Goal: Navigation & Orientation: Find specific page/section

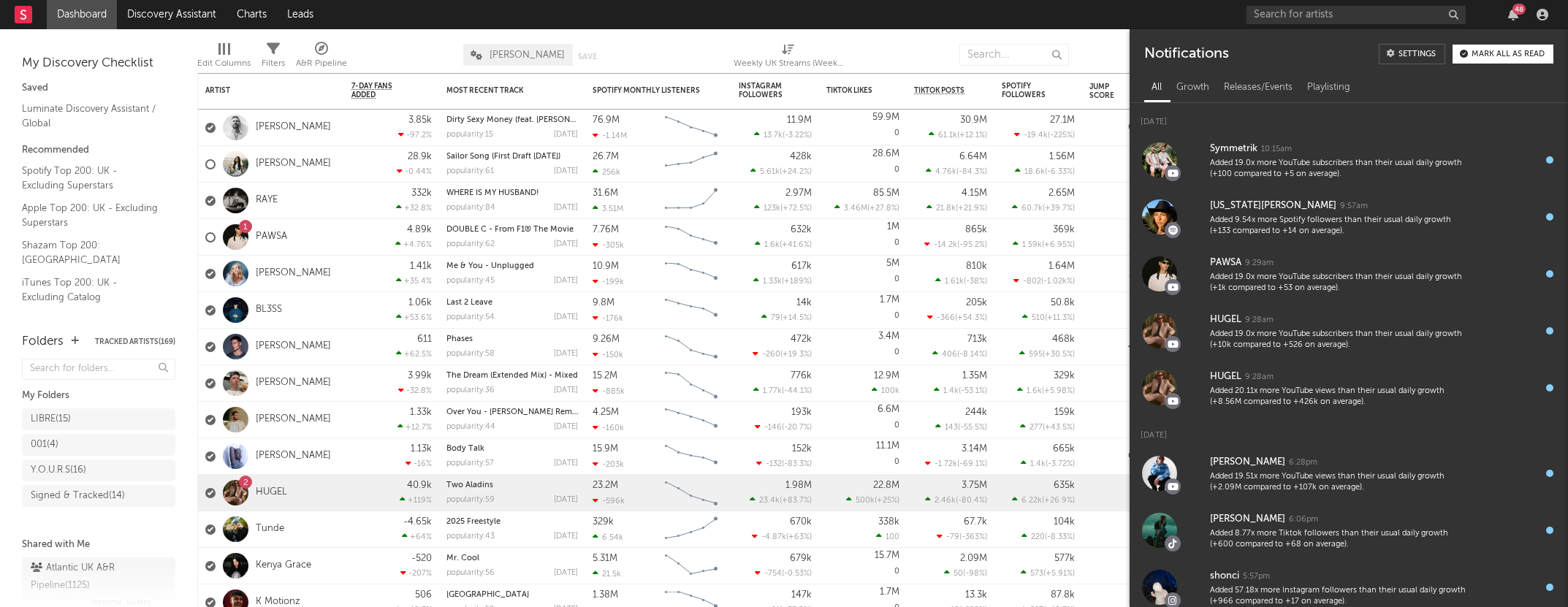
scroll to position [1124, 0]
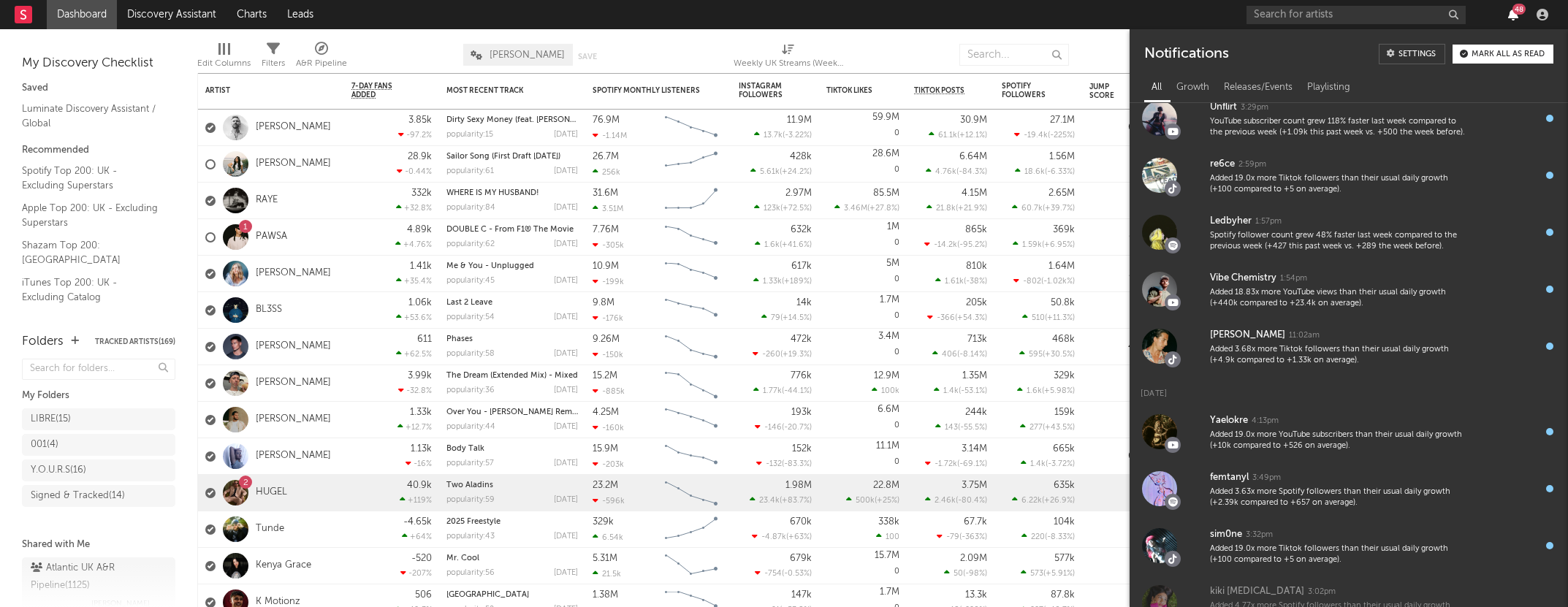
click at [1508, 15] on icon "button" at bounding box center [1512, 14] width 10 height 12
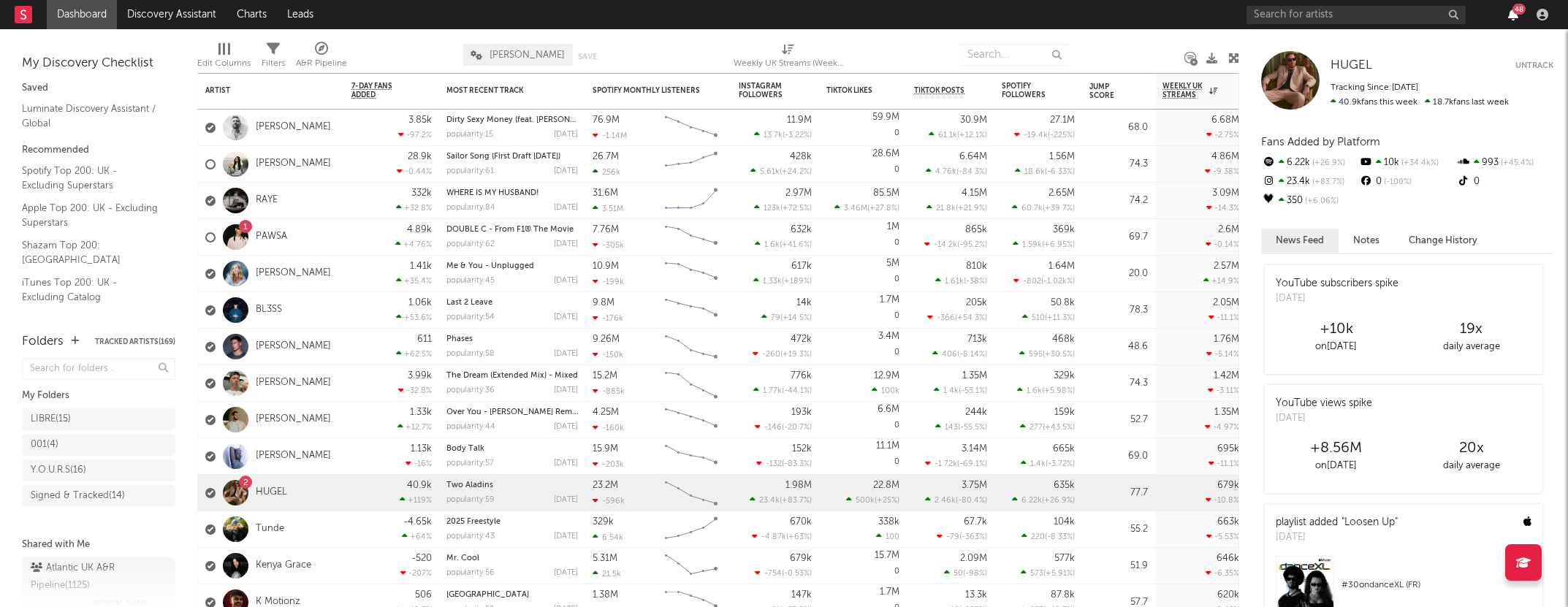
click at [1511, 20] on icon "button" at bounding box center [1512, 14] width 10 height 12
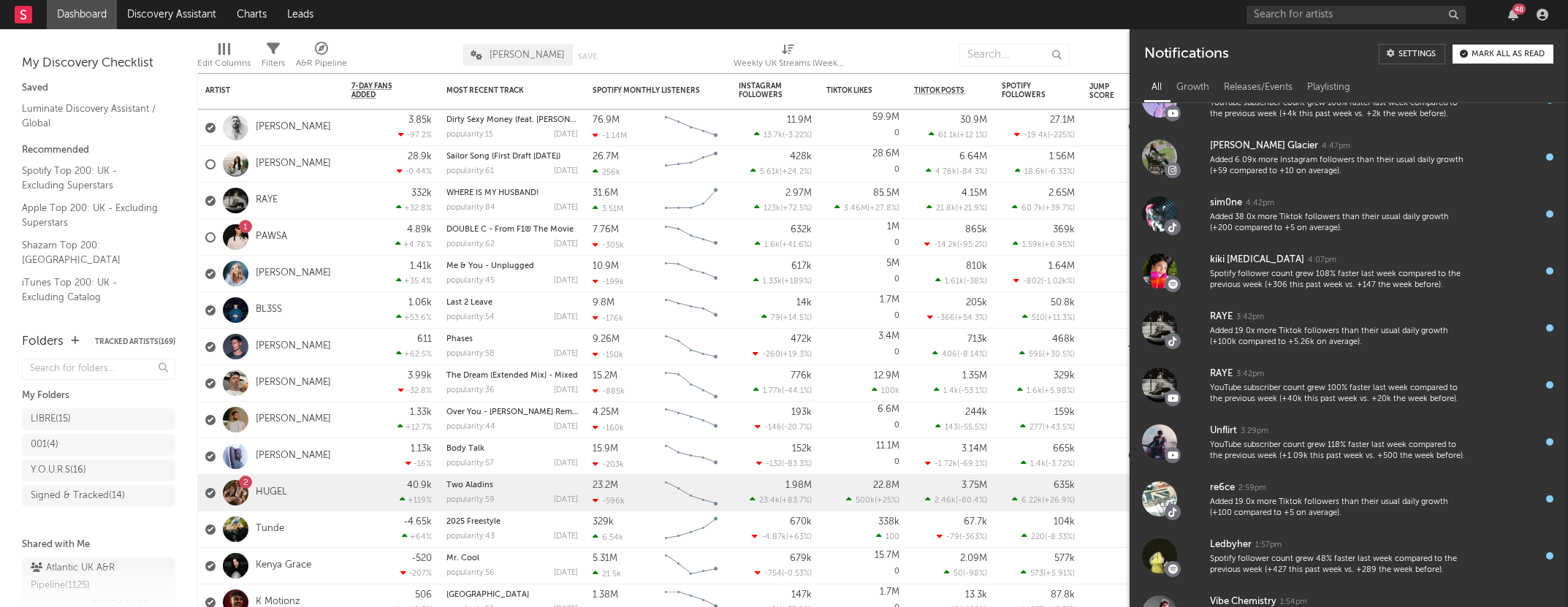
scroll to position [0, 0]
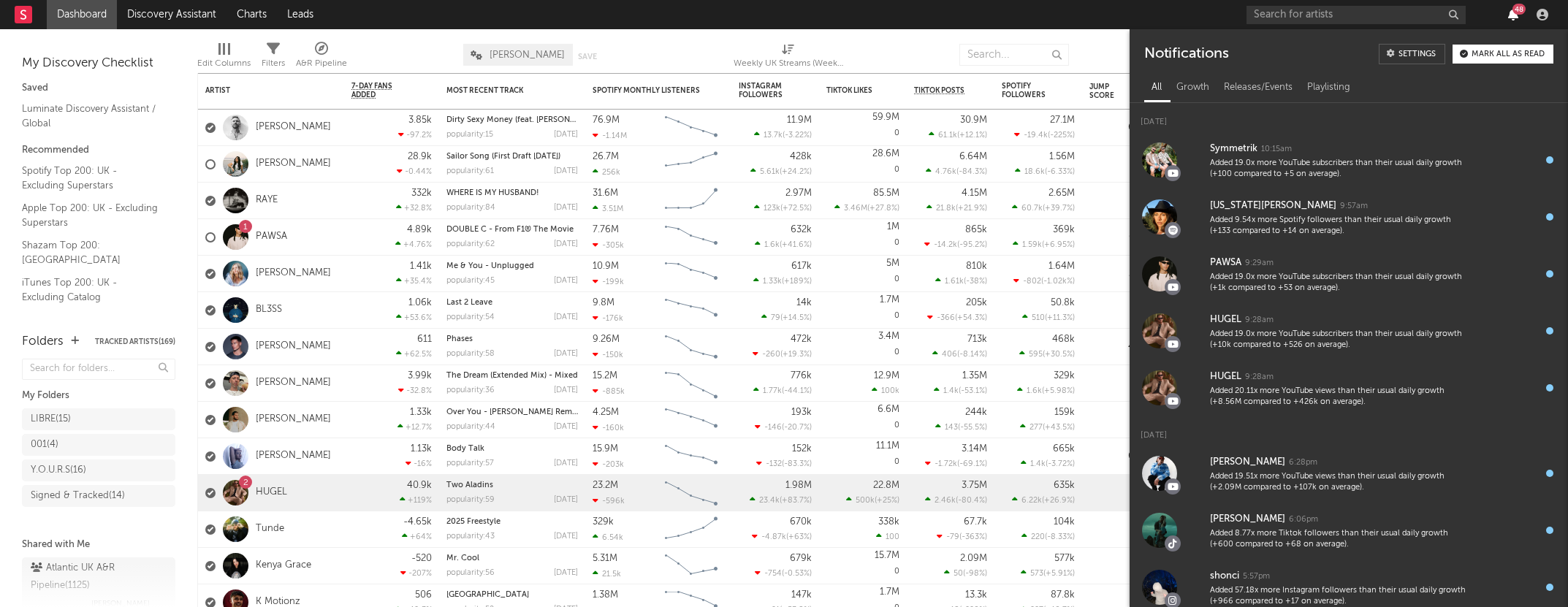
click at [1512, 14] on icon "button" at bounding box center [1512, 14] width 10 height 12
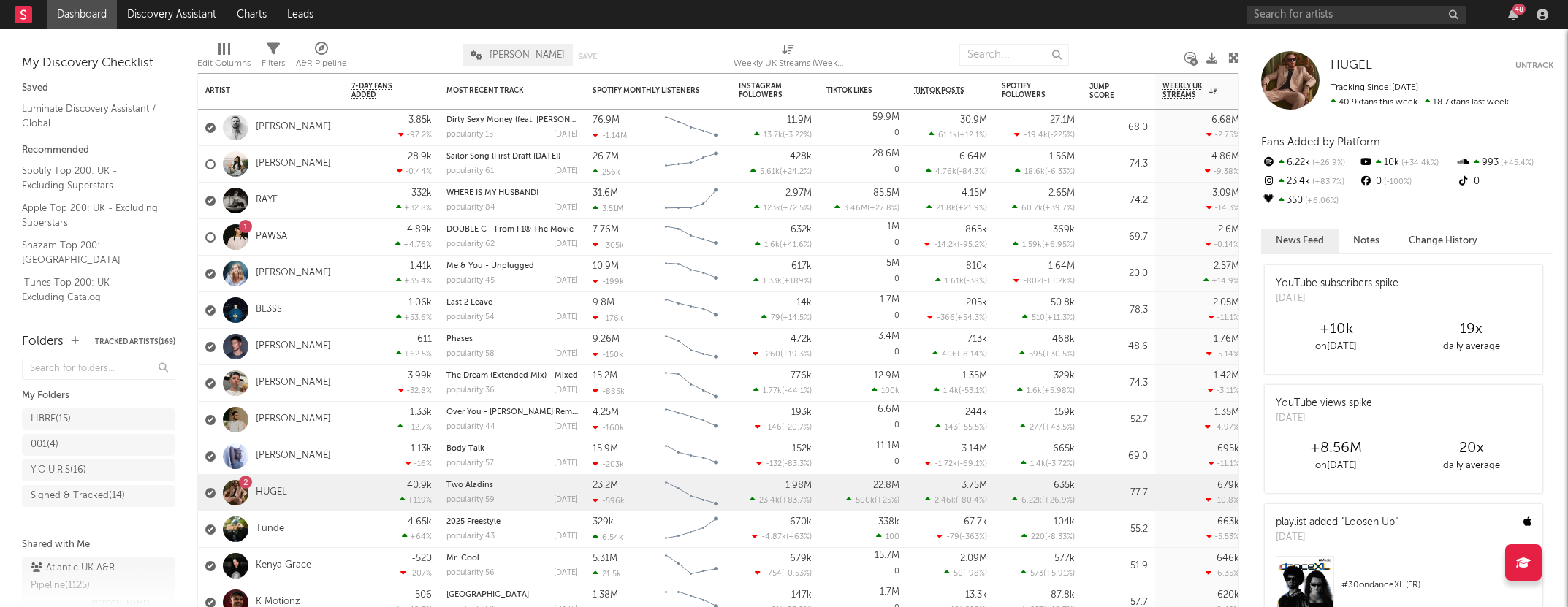
click at [1515, 14] on div "48" at bounding box center [1519, 9] width 13 height 11
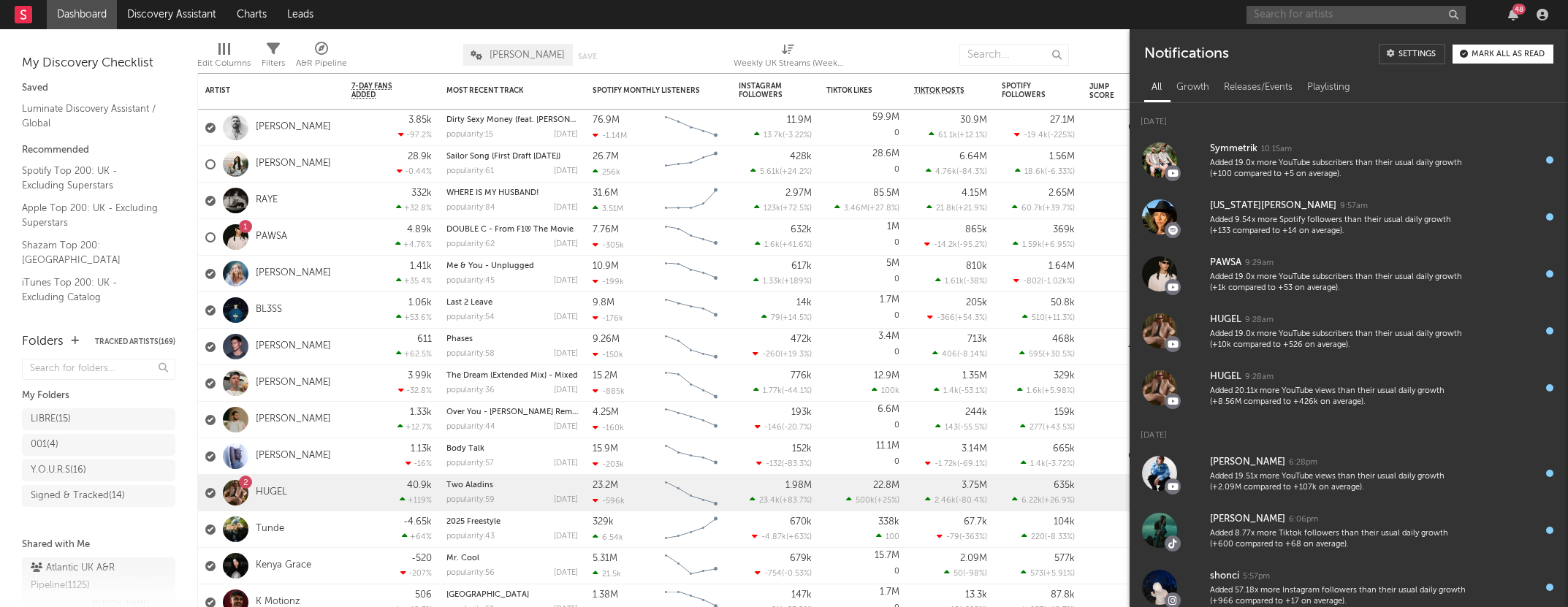
click at [1411, 8] on input "text" at bounding box center [1355, 15] width 219 height 19
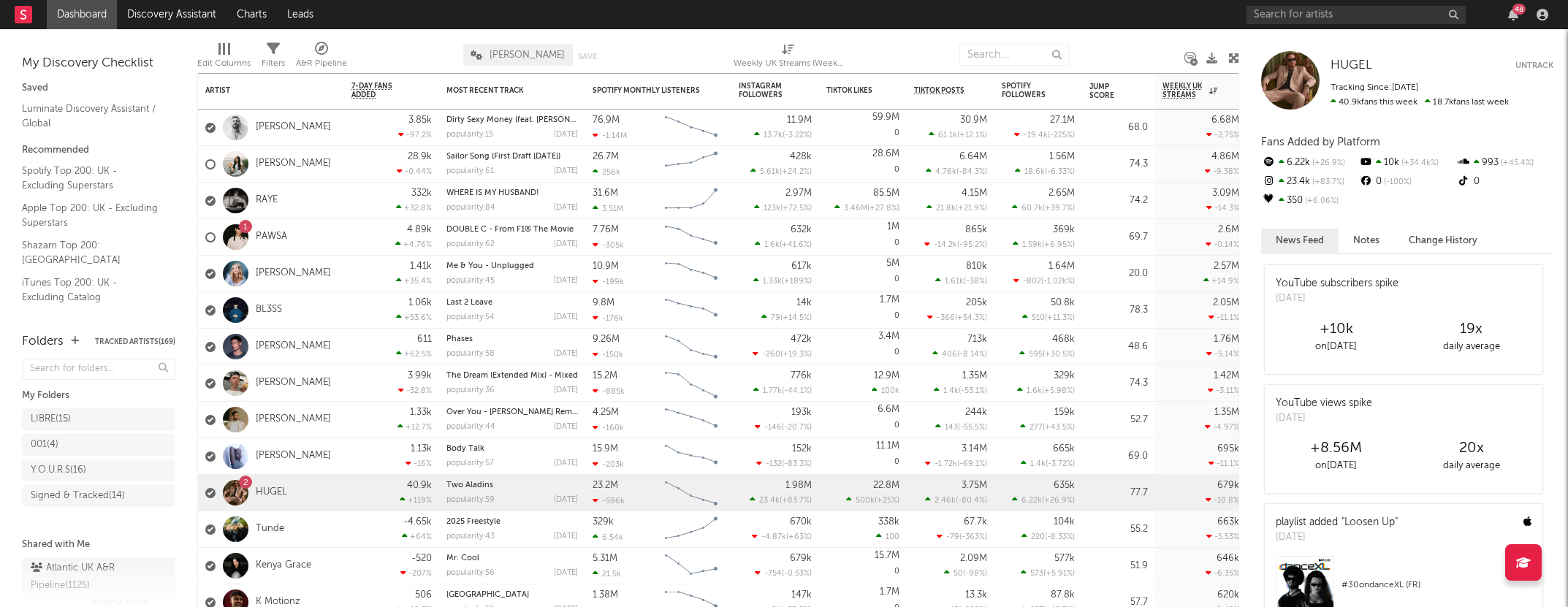
click at [131, 33] on div "My Discovery Checklist Saved Luminate Discovery Assistant / Global Recommended …" at bounding box center [98, 174] width 197 height 289
click at [254, 15] on link "Charts" at bounding box center [251, 15] width 50 height 29
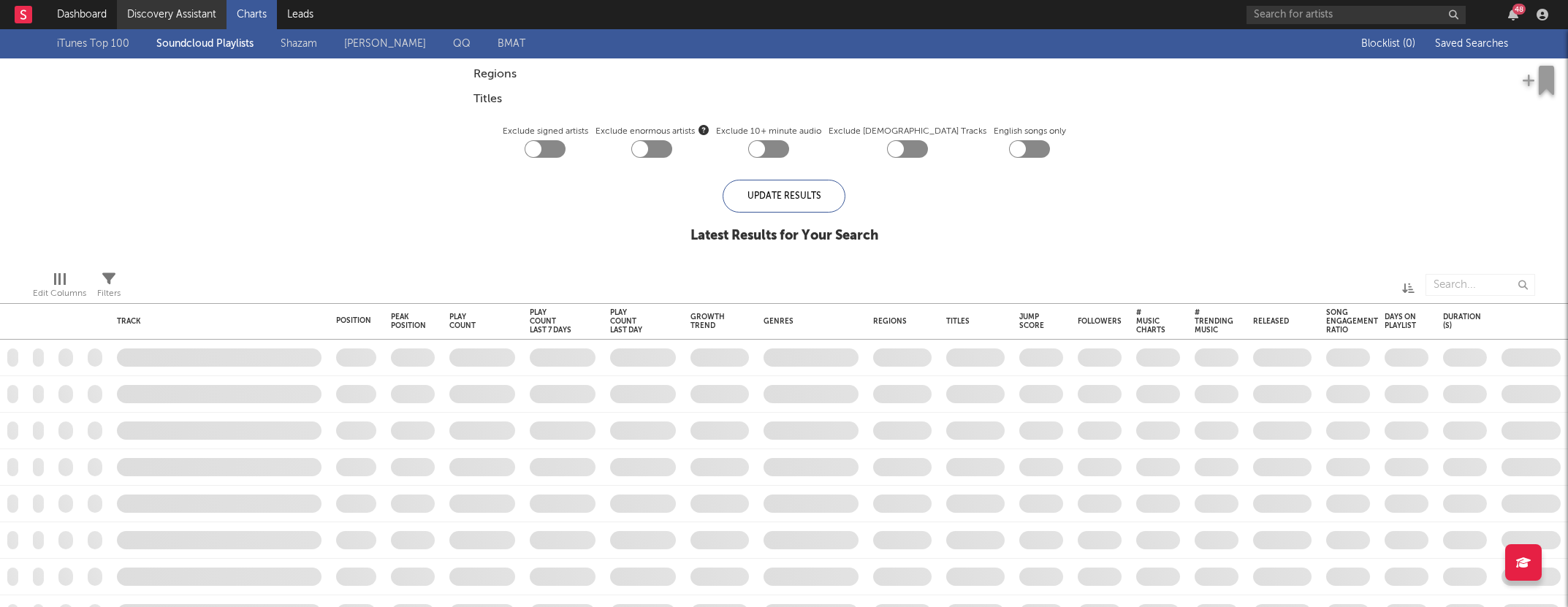
click at [163, 10] on link "Discovery Assistant" at bounding box center [172, 15] width 110 height 29
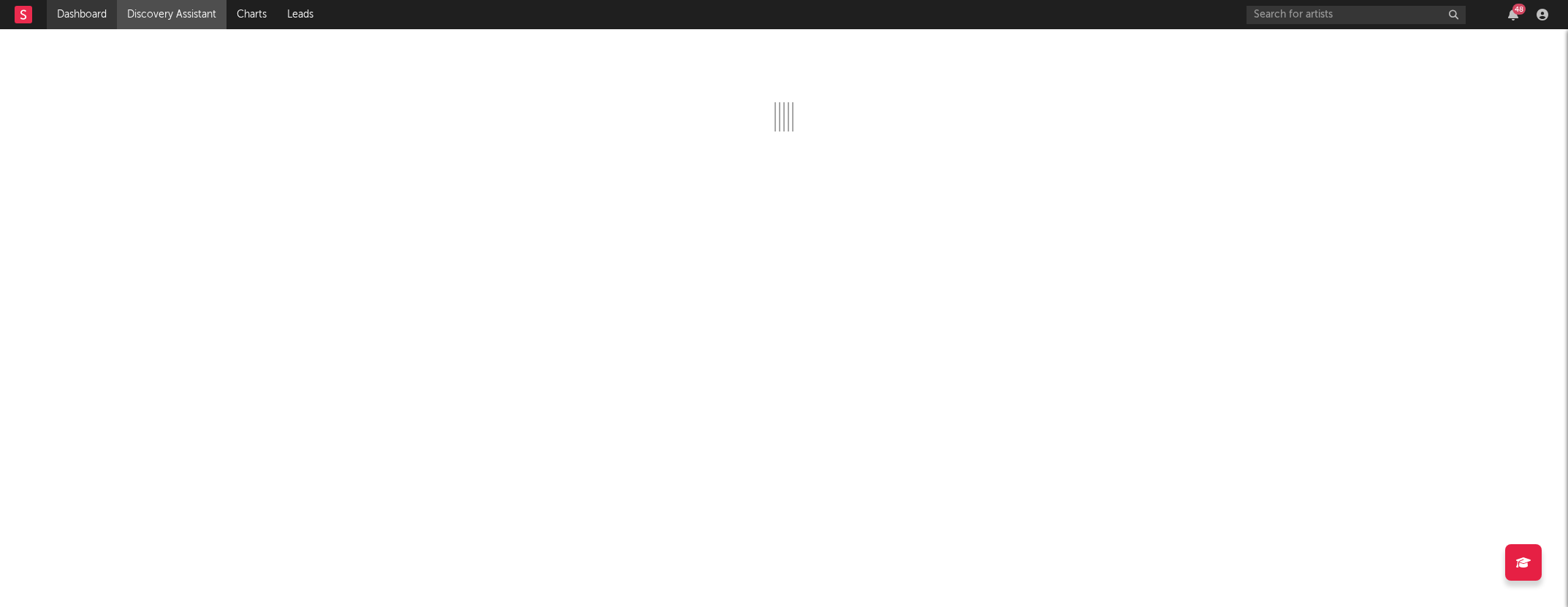
click at [48, 19] on link "Dashboard" at bounding box center [81, 15] width 70 height 29
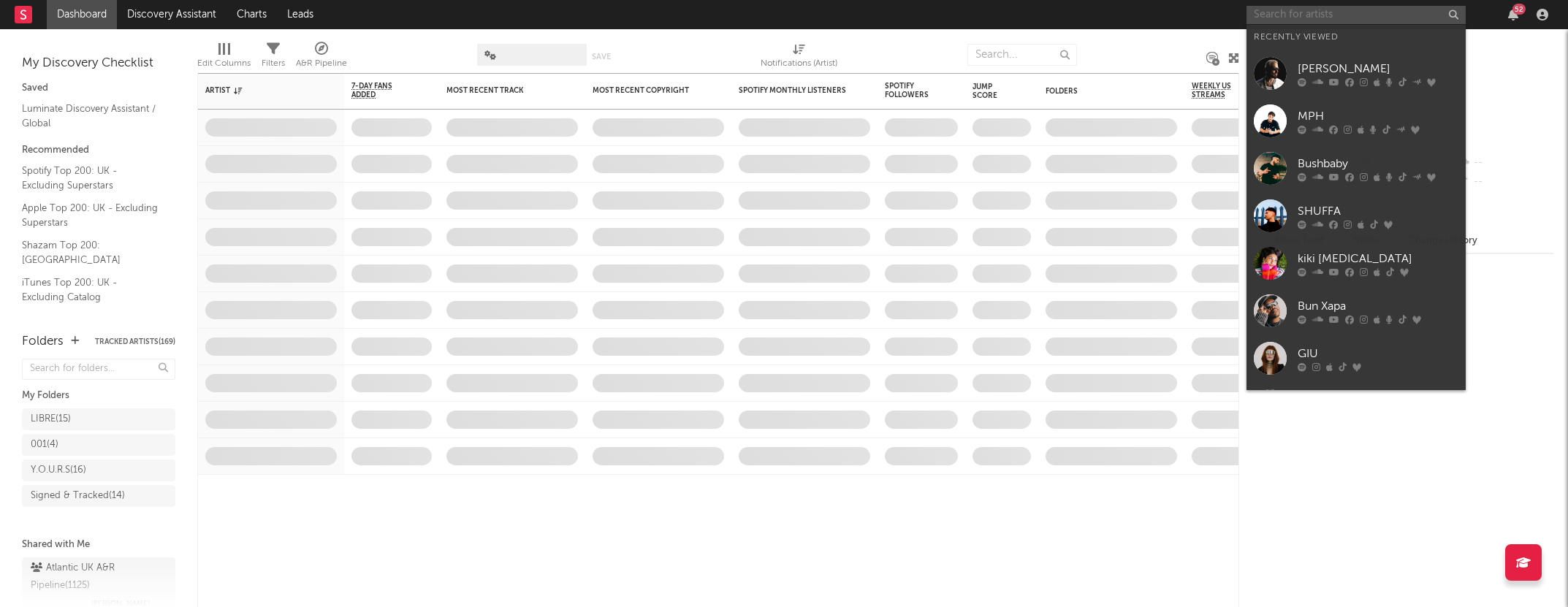
click at [1283, 11] on input "text" at bounding box center [1355, 15] width 219 height 19
